Goal: Transaction & Acquisition: Purchase product/service

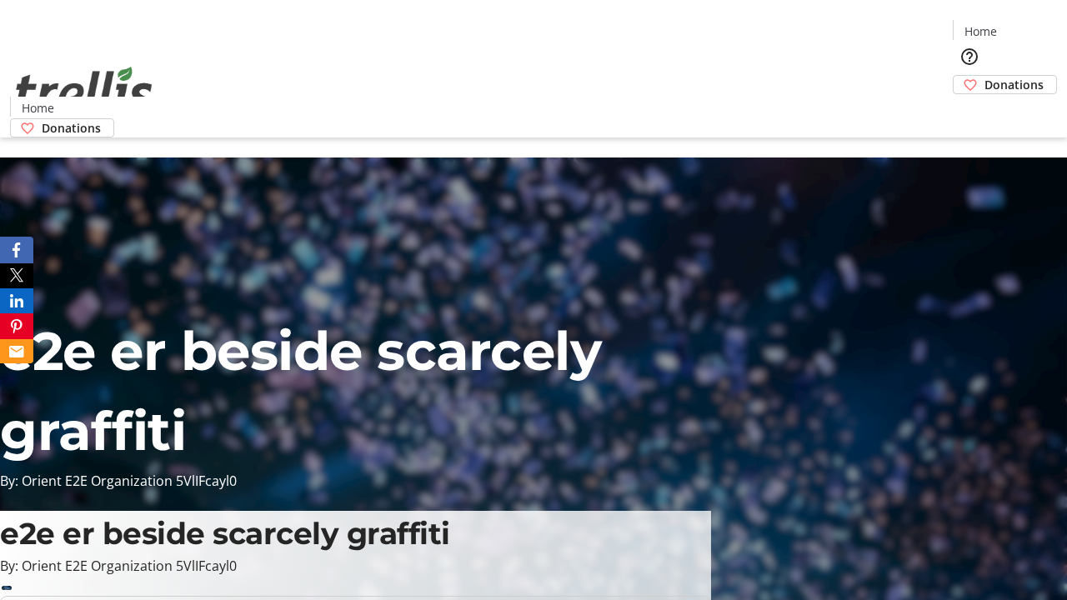
click at [985, 76] on span "Donations" at bounding box center [1014, 85] width 59 height 18
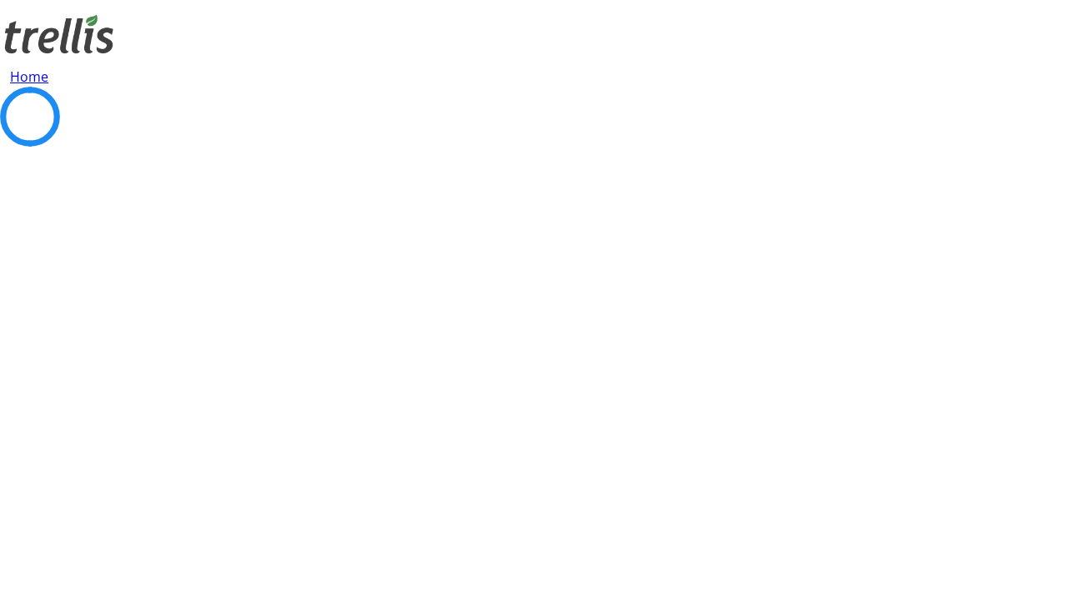
select select "CA"
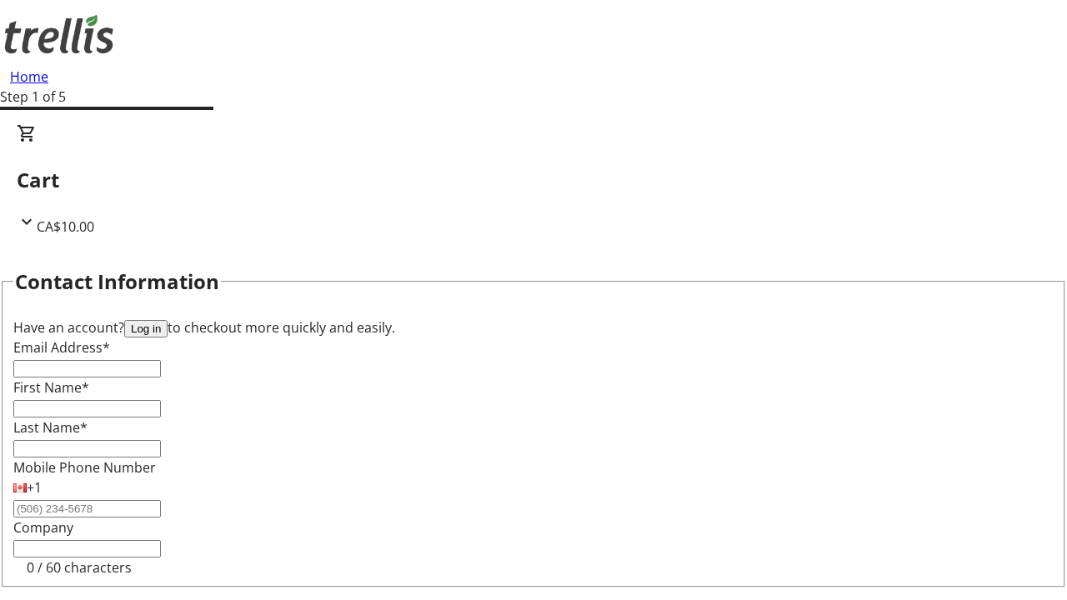
click at [168, 320] on button "Log in" at bounding box center [145, 329] width 43 height 18
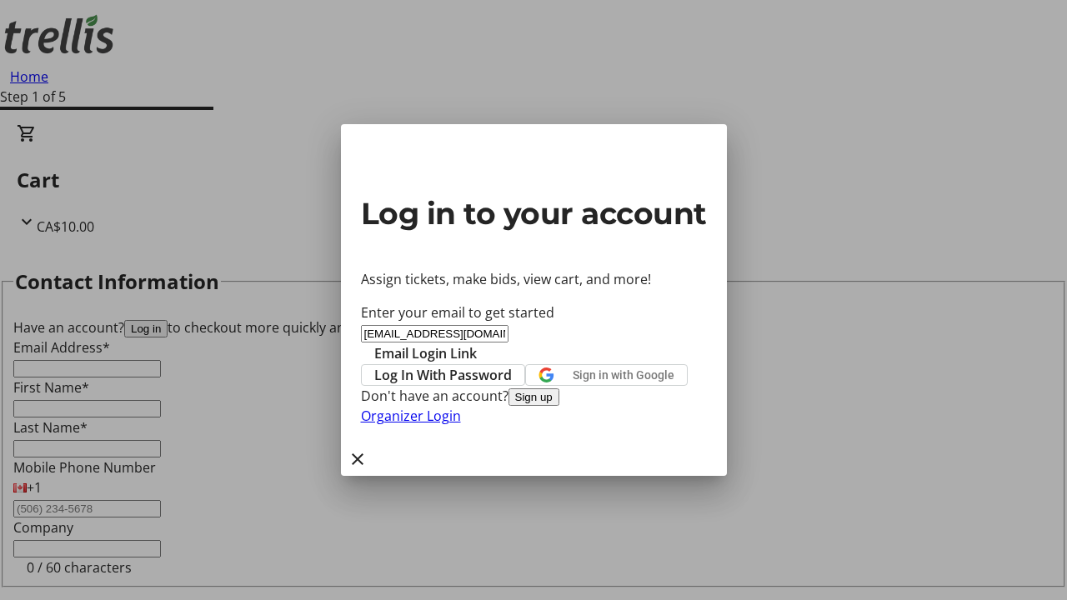
type input "[EMAIL_ADDRESS][DOMAIN_NAME]"
click at [477, 343] on span "Email Login Link" at bounding box center [425, 353] width 103 height 20
